Goal: Task Accomplishment & Management: Manage account settings

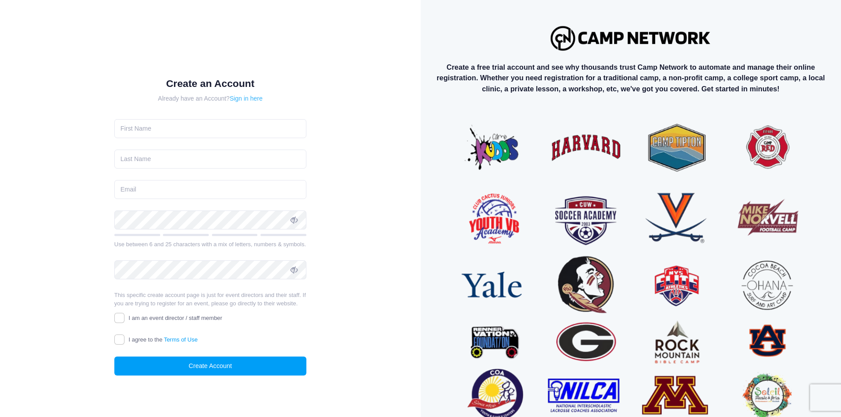
click at [252, 95] on link "Sign in here" at bounding box center [246, 98] width 33 height 7
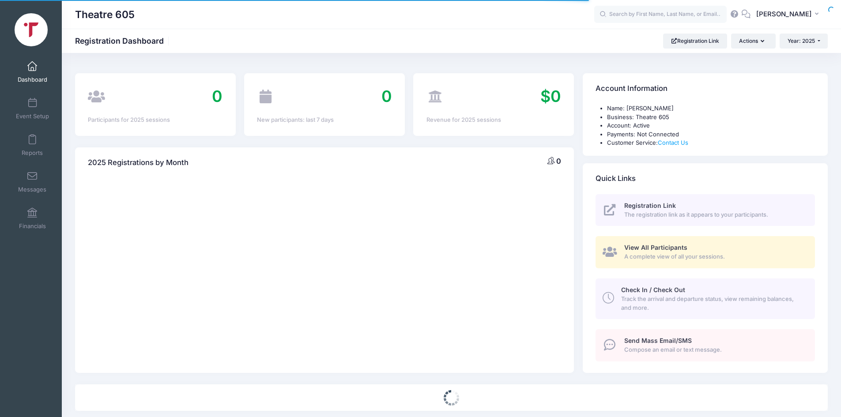
select select
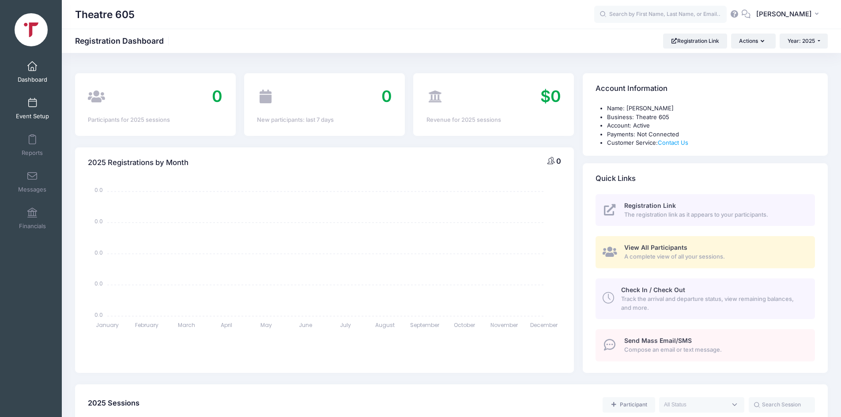
click at [42, 111] on link "Event Setup" at bounding box center [32, 108] width 42 height 31
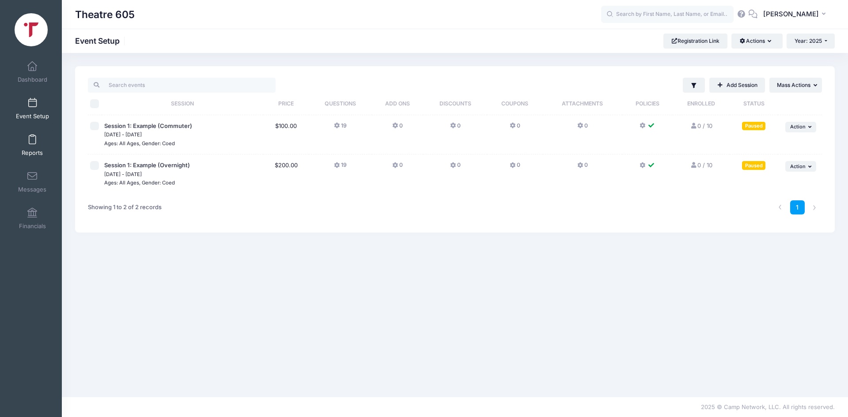
click at [31, 147] on link "Reports" at bounding box center [32, 145] width 42 height 31
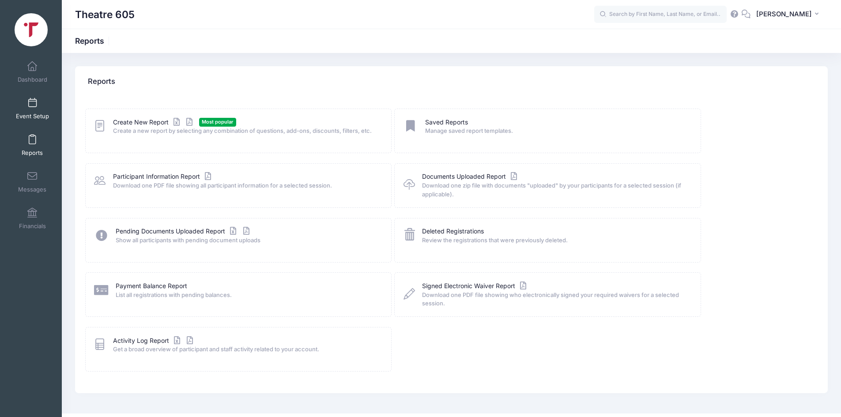
click at [32, 106] on span at bounding box center [32, 103] width 0 height 10
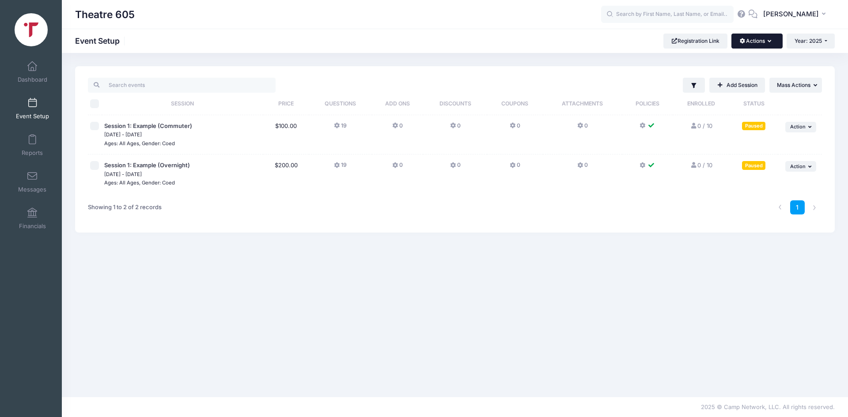
click at [754, 34] on button "Actions" at bounding box center [756, 41] width 51 height 15
click at [753, 76] on link "Customization Options" at bounding box center [727, 79] width 102 height 17
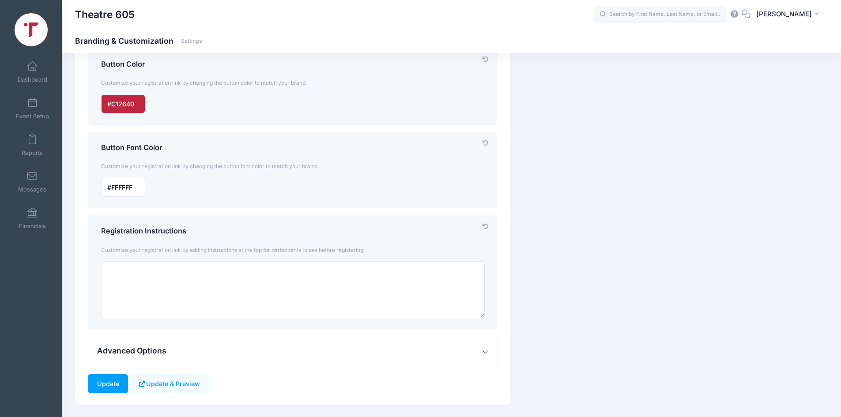
scroll to position [271, 0]
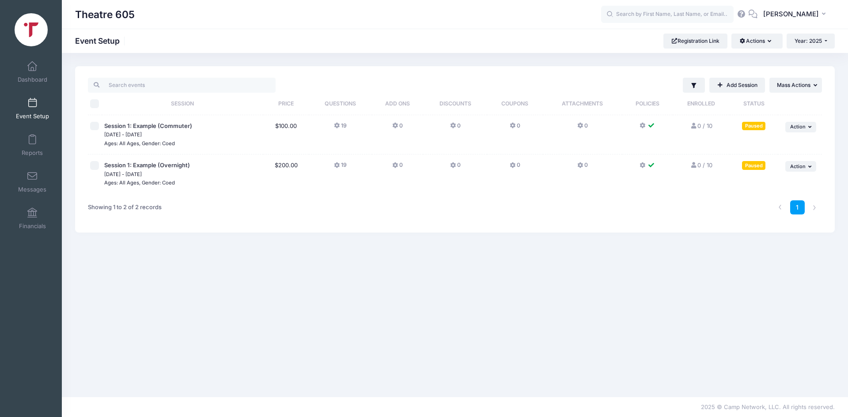
click at [337, 126] on icon at bounding box center [337, 126] width 7 height 0
click at [394, 126] on icon at bounding box center [395, 126] width 7 height 0
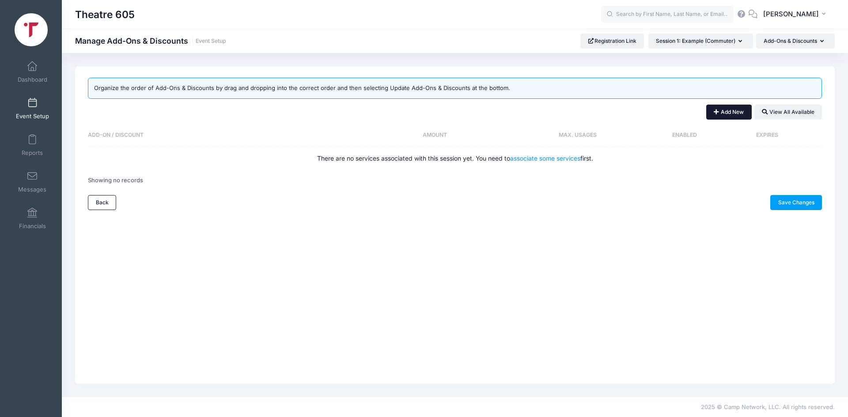
click at [733, 111] on button "Add New" at bounding box center [728, 112] width 45 height 15
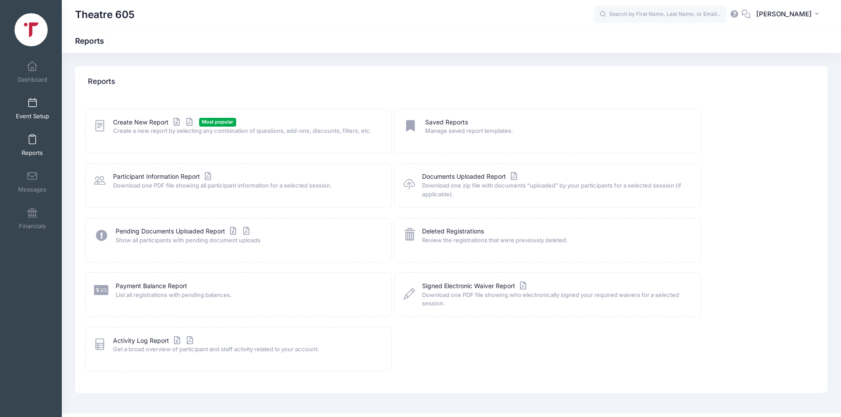
click at [44, 110] on link "Event Setup" at bounding box center [32, 108] width 42 height 31
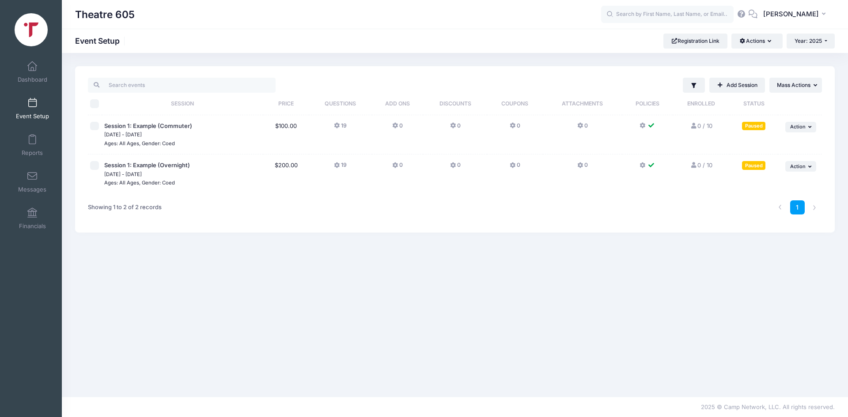
click at [453, 166] on icon at bounding box center [453, 166] width 7 height 0
click at [511, 166] on icon at bounding box center [513, 166] width 7 height 0
click at [25, 224] on span "Financials" at bounding box center [32, 227] width 27 height 8
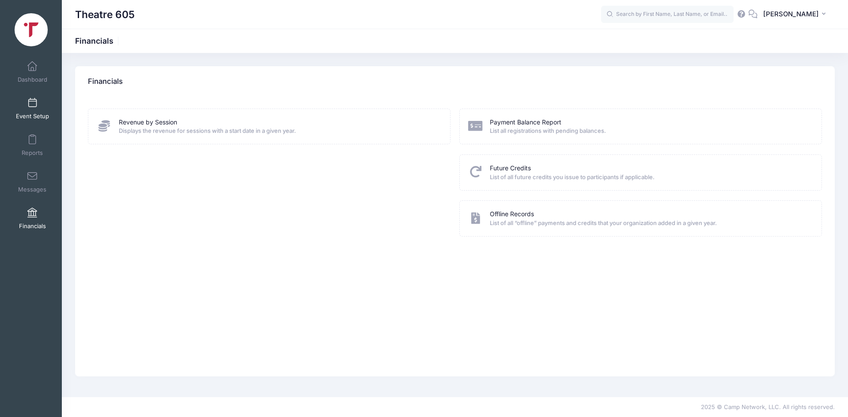
click at [32, 102] on span at bounding box center [32, 103] width 0 height 10
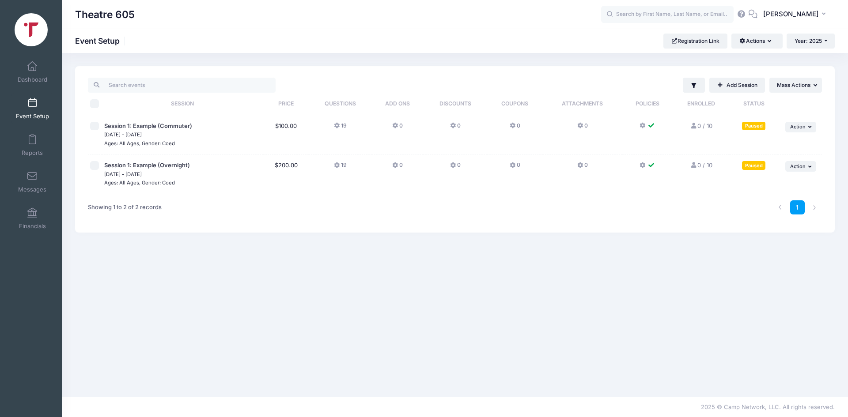
click at [450, 126] on icon at bounding box center [453, 126] width 7 height 0
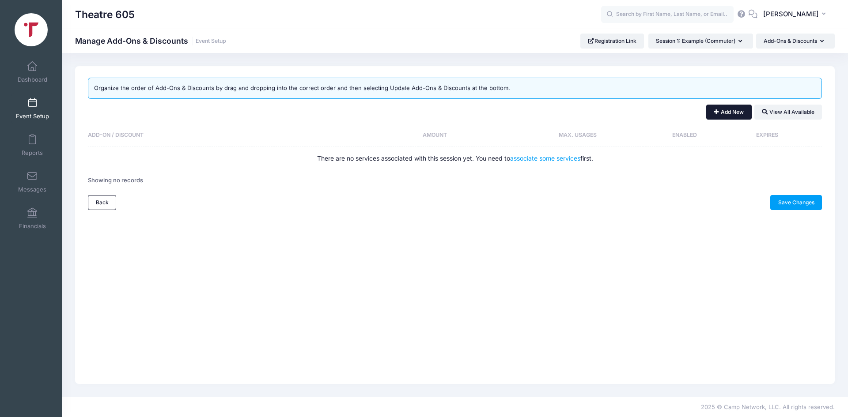
click at [735, 113] on button "Add New" at bounding box center [728, 112] width 45 height 15
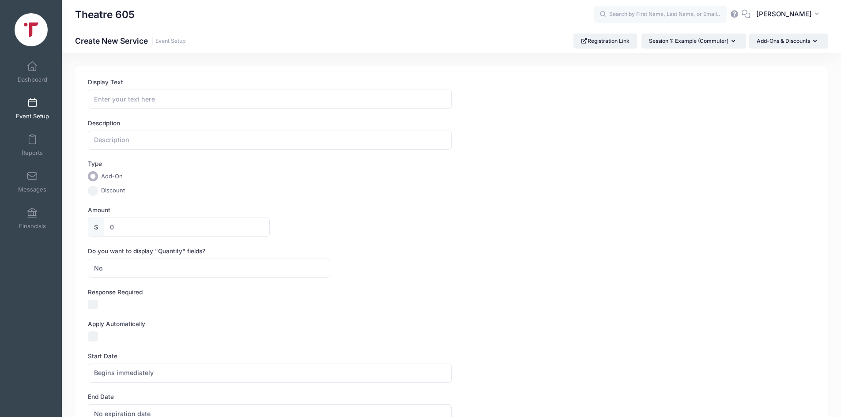
click at [93, 190] on input "Discount" at bounding box center [93, 191] width 10 height 10
radio input "true"
